Goal: Find specific page/section: Find specific page/section

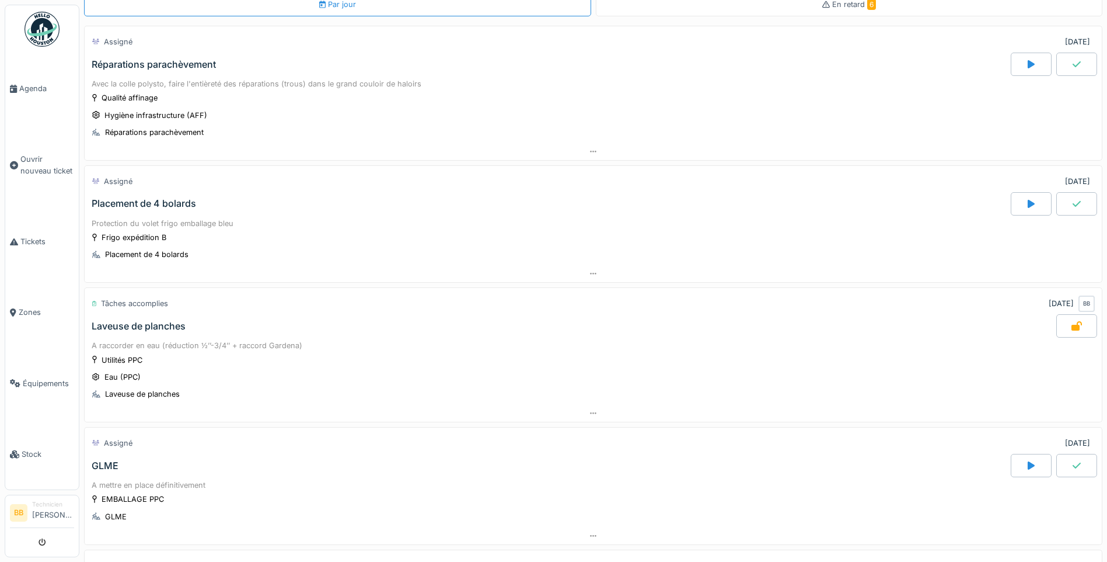
scroll to position [57, 0]
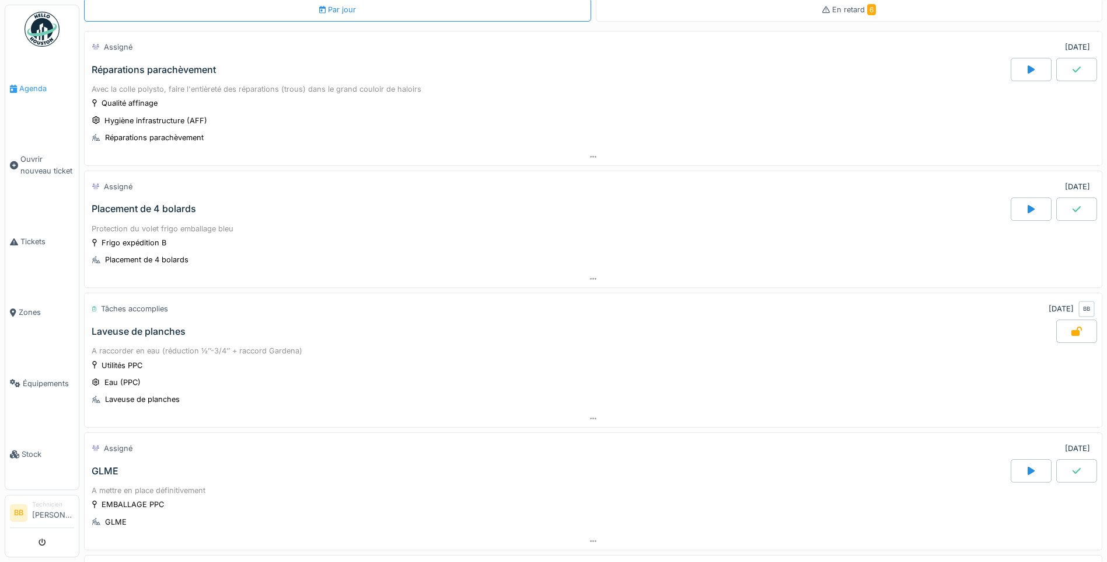
click at [40, 79] on link "Agenda" at bounding box center [42, 88] width 74 height 71
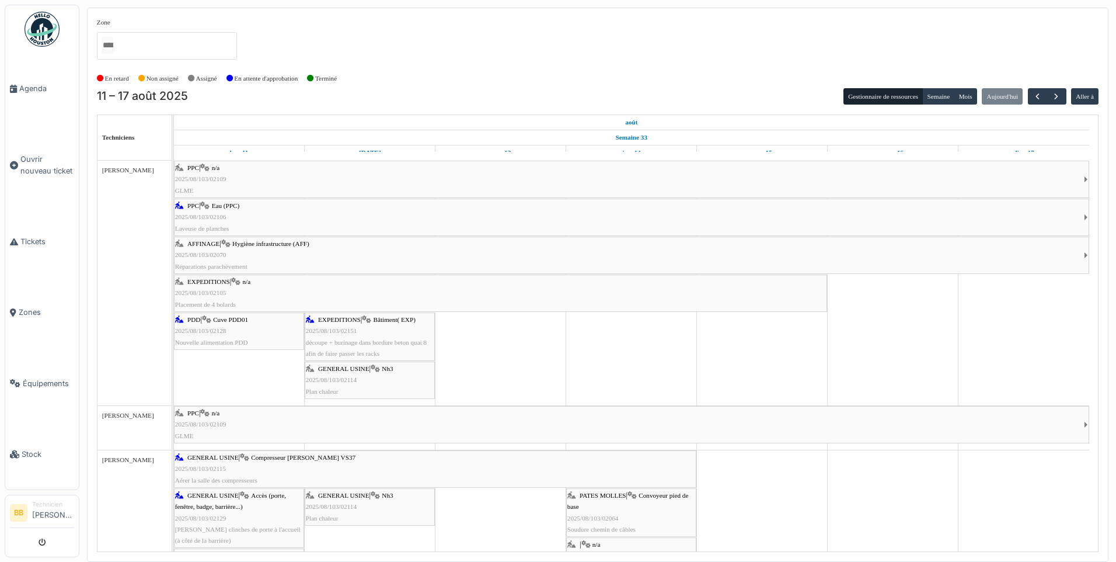
click at [249, 290] on div "EXPEDITIONS | n/a 2025/08/103/02105 Placement de 4 bolards" at bounding box center [500, 293] width 651 height 34
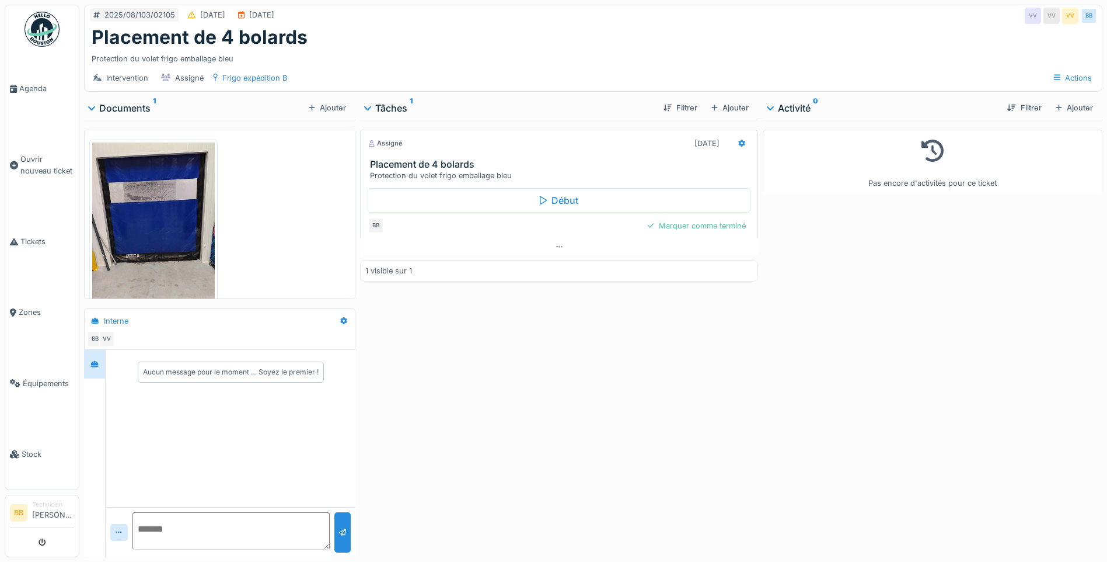
click at [130, 234] on img at bounding box center [153, 223] width 123 height 163
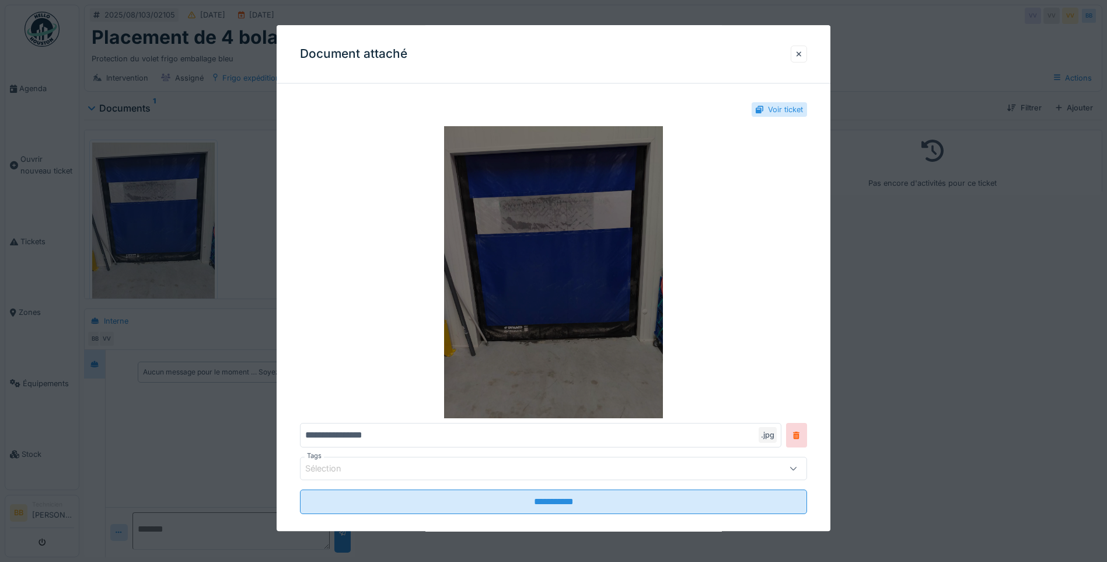
click at [520, 262] on img at bounding box center [553, 272] width 507 height 292
